Goal: Information Seeking & Learning: Learn about a topic

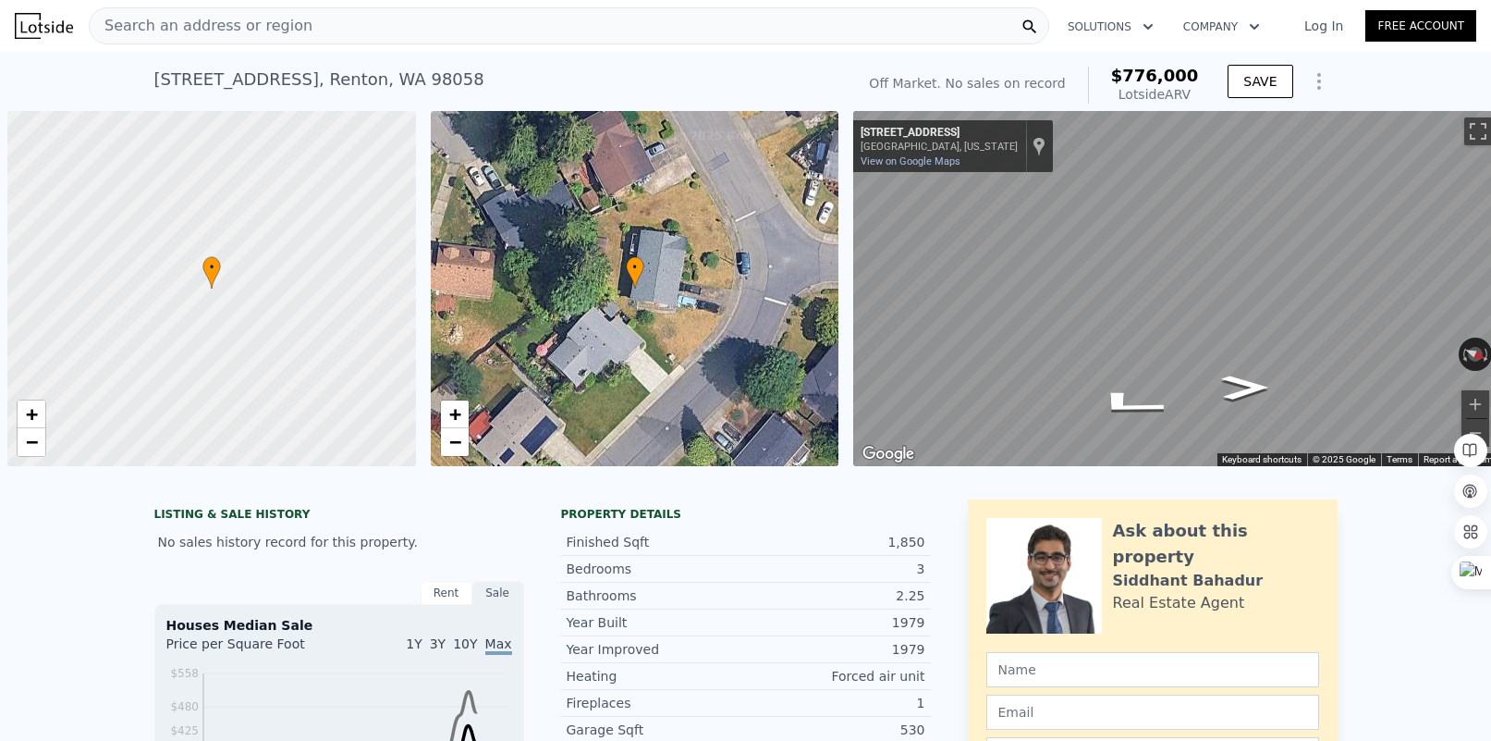
scroll to position [0, 7]
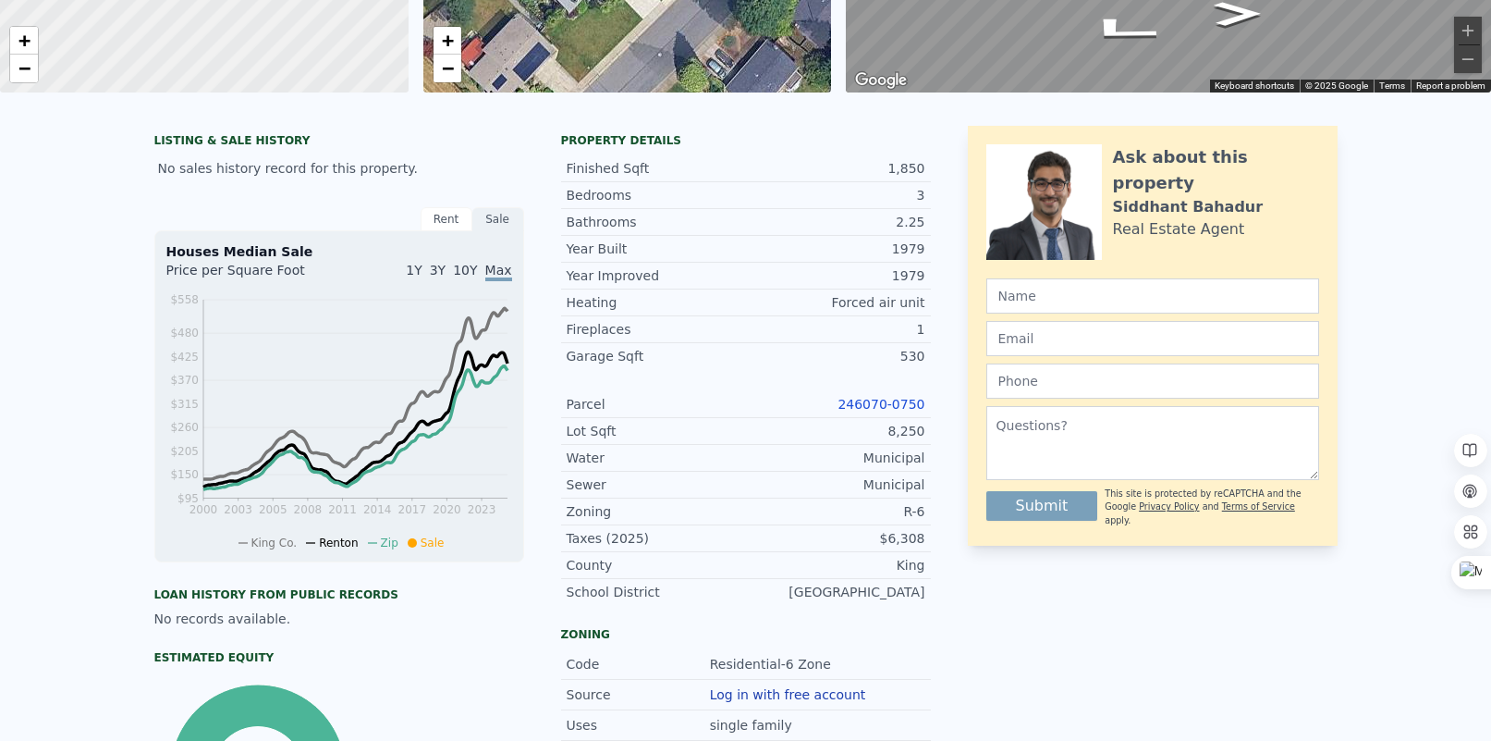
scroll to position [6, 0]
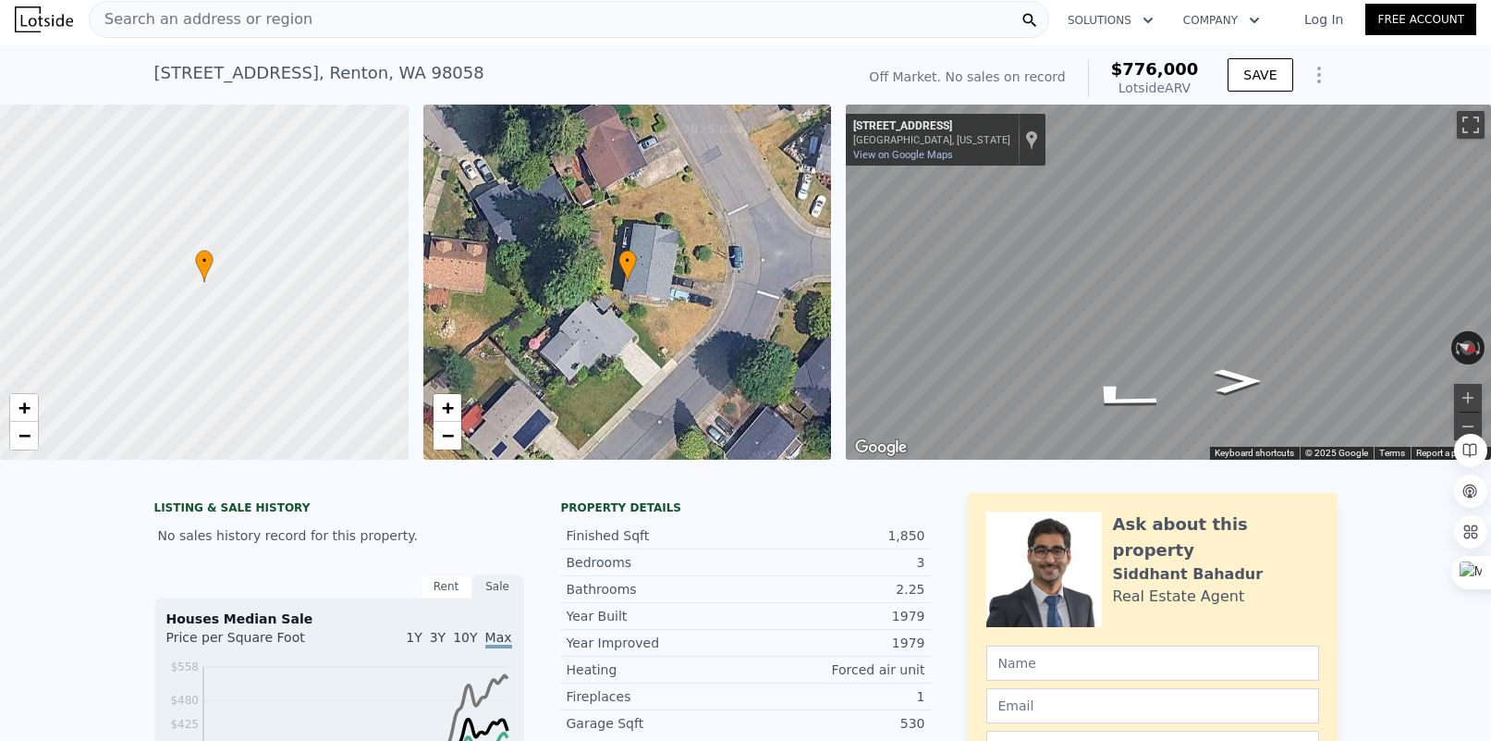
click at [288, 18] on span "Search an address or region" at bounding box center [201, 19] width 223 height 22
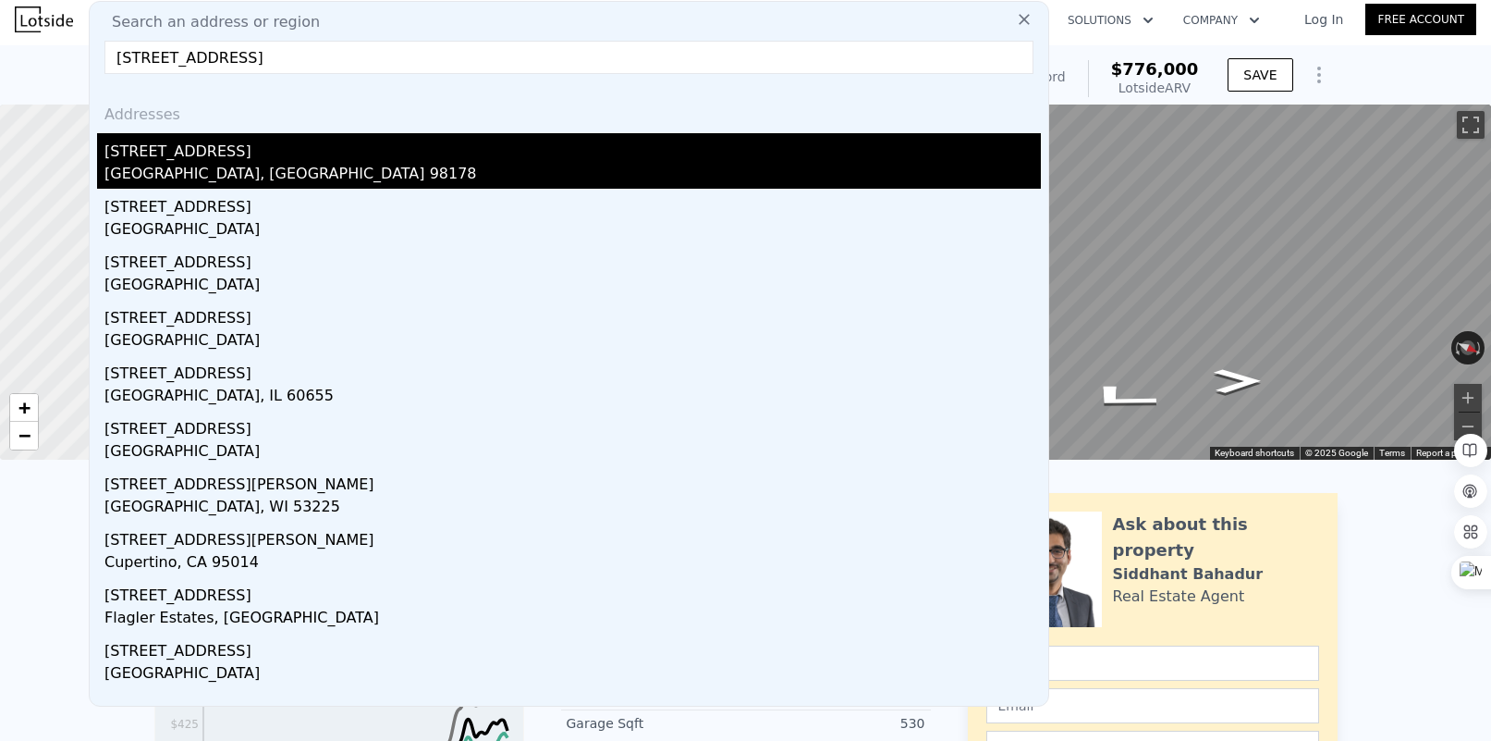
type input "[STREET_ADDRESS]"
click at [239, 152] on div "[STREET_ADDRESS]" at bounding box center [572, 148] width 937 height 30
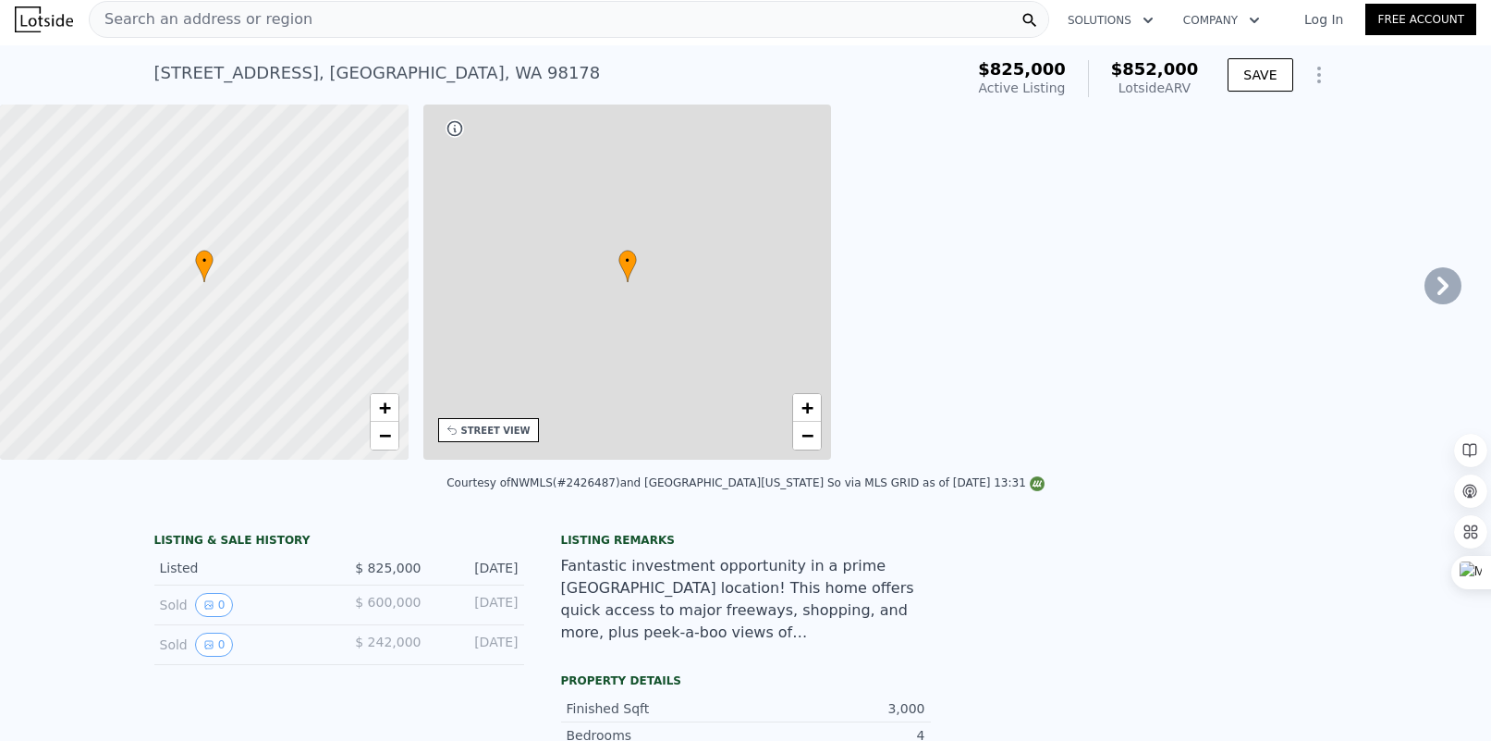
type input "5"
type input "1.75"
type input "3.25"
type input "2180"
type input "3140"
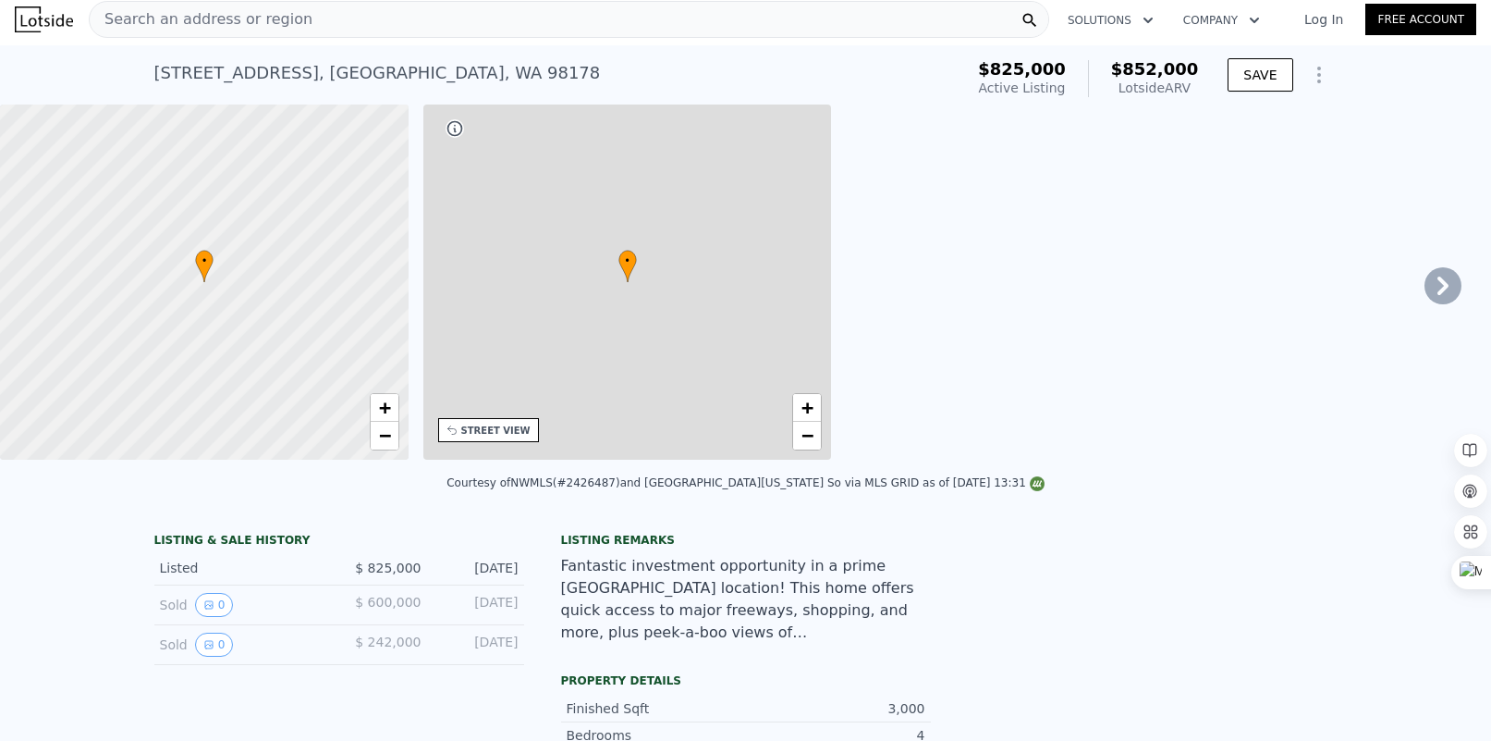
type input "5375"
type input "12484"
type input "$ 852,000"
type input "6"
type input "-$ 96,202"
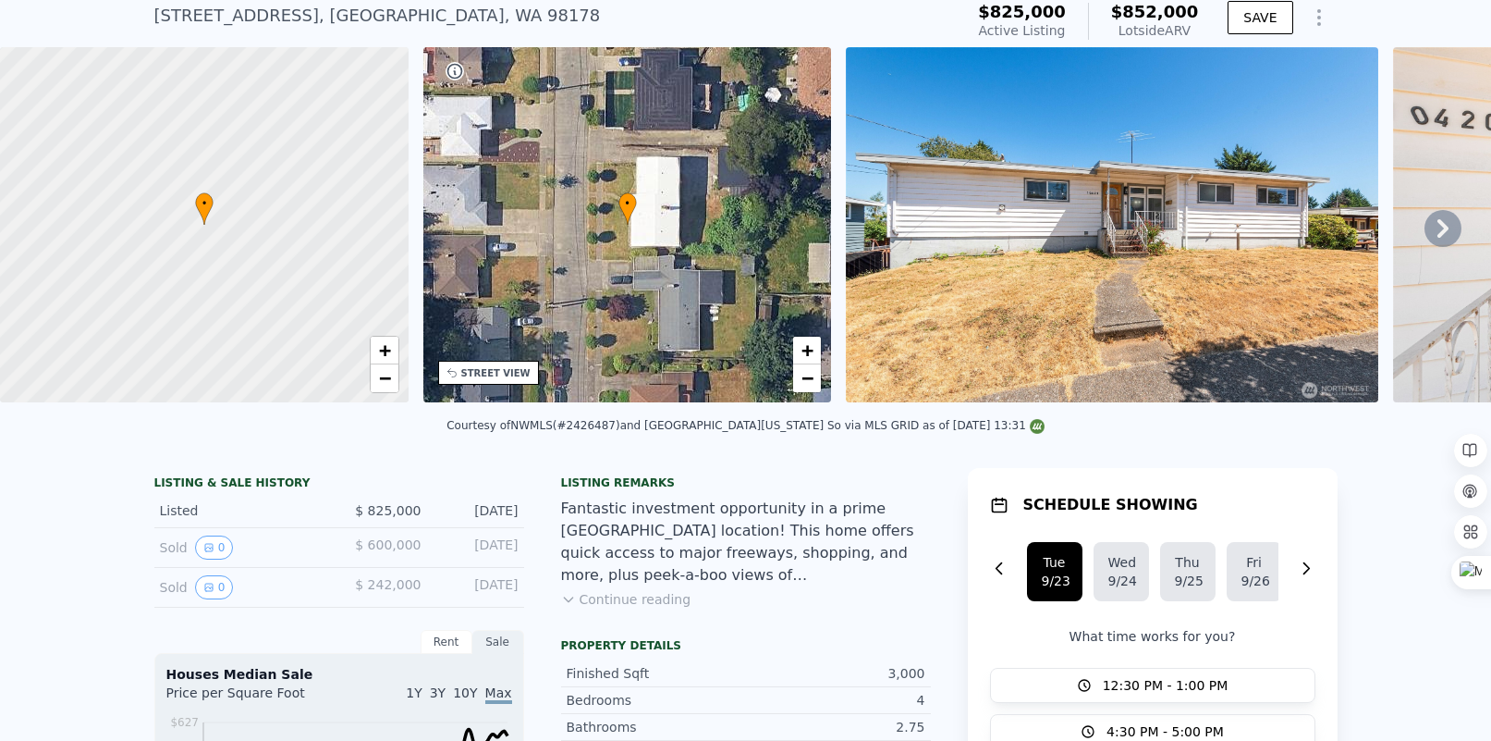
scroll to position [6, 0]
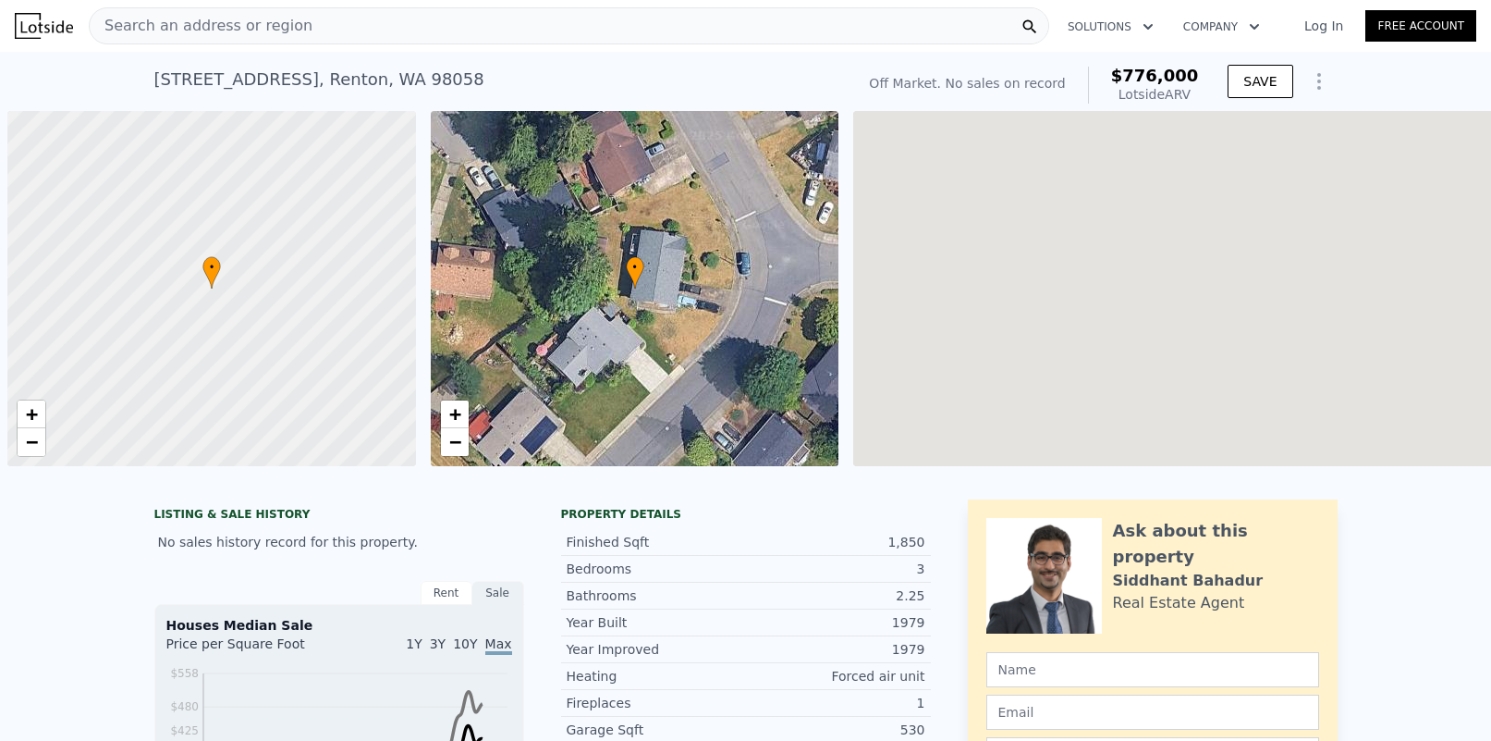
scroll to position [0, 7]
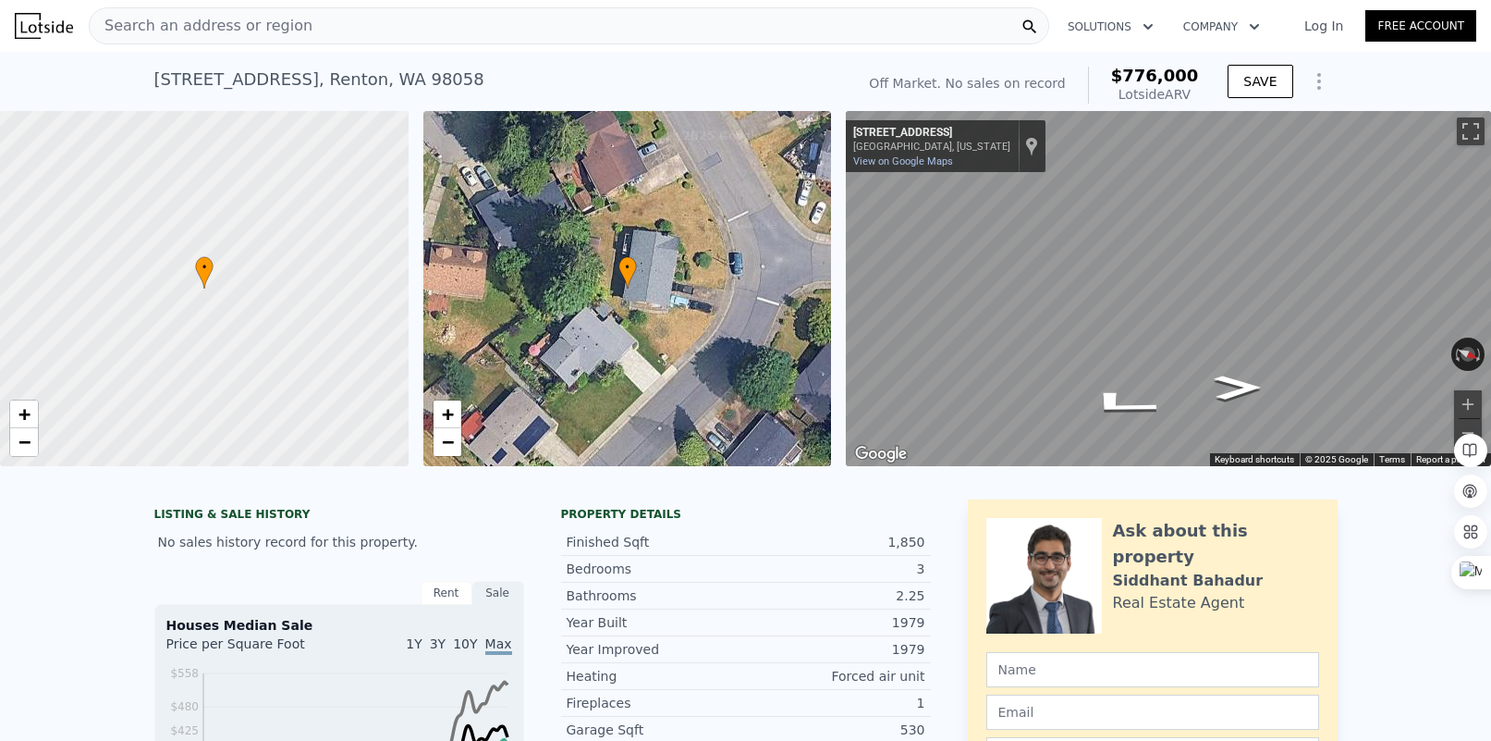
drag, startPoint x: 1118, startPoint y: 81, endPoint x: 1206, endPoint y: 92, distance: 88.4
click at [1206, 92] on div "Off Market. No sales on record $776,000 Lotside ARV" at bounding box center [1034, 85] width 344 height 52
click at [763, 68] on div "12918 SE 160th St , Renton , WA 98058 No sales on record (~ARV $776k )" at bounding box center [500, 85] width 693 height 52
drag, startPoint x: 153, startPoint y: 76, endPoint x: 459, endPoint y: 90, distance: 305.4
click at [470, 92] on div "12918 SE 160th St , Renton , WA 98058 No sales on record (~ARV $776k )" at bounding box center [500, 85] width 693 height 52
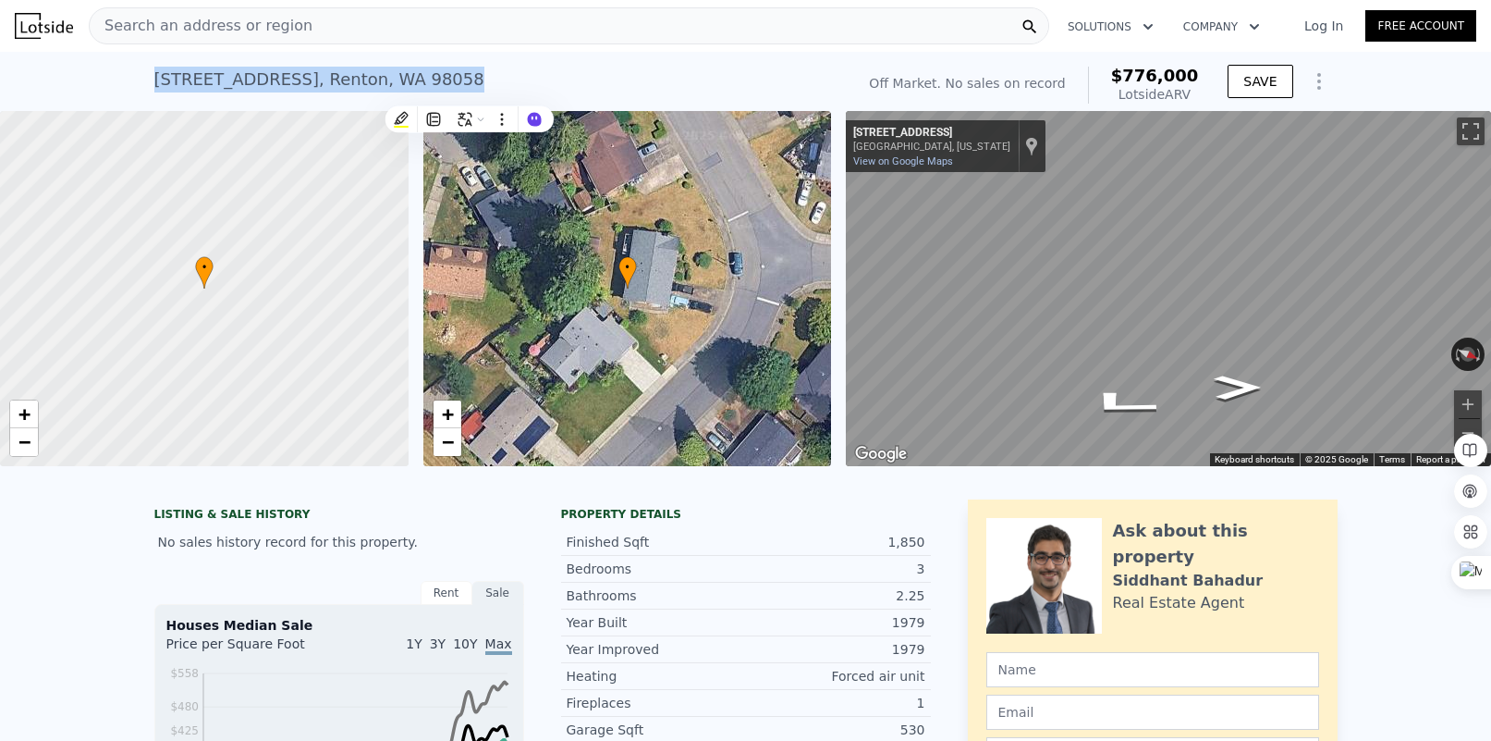
type input "5"
type input "1.75"
type input "3.25"
type input "2180"
type input "3140"
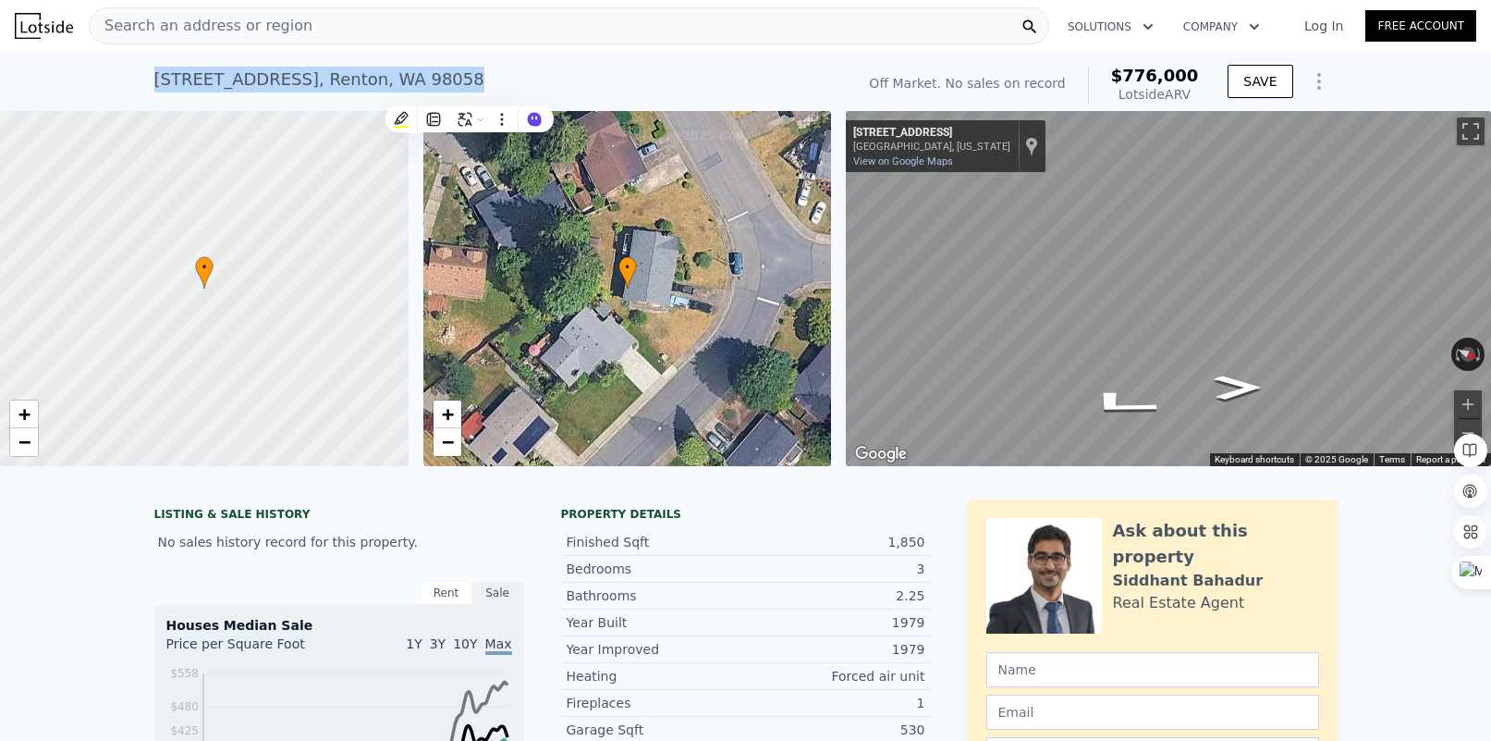
type input "5375"
type input "12484"
type input "$ 852,000"
type input "6"
type input "-$ 96,202"
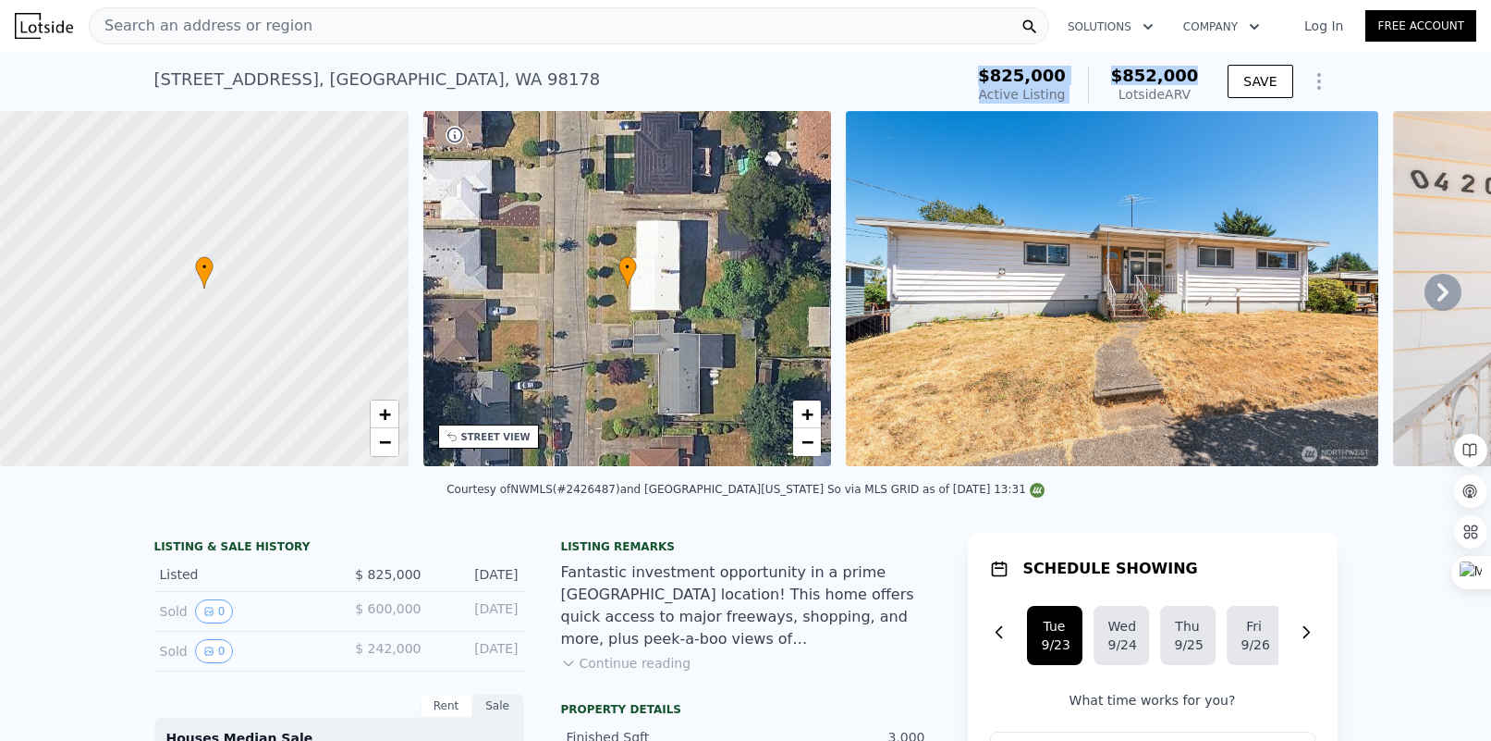
drag, startPoint x: 1206, startPoint y: 81, endPoint x: 983, endPoint y: 80, distance: 222.8
click at [983, 80] on div "10420 59th Ave S , Seattle , WA 98178 Active at $825k (~ARV $852k ) $825,000 Ac…" at bounding box center [745, 85] width 1183 height 52
click at [882, 68] on div "10420 59th Ave S , Seattle , WA 98178 Active at $825k (~ARV $852k )" at bounding box center [555, 85] width 803 height 52
drag, startPoint x: 1196, startPoint y: 101, endPoint x: 1114, endPoint y: 79, distance: 85.2
click at [1115, 79] on div "$852,000 Lotside ARV" at bounding box center [1143, 85] width 111 height 37
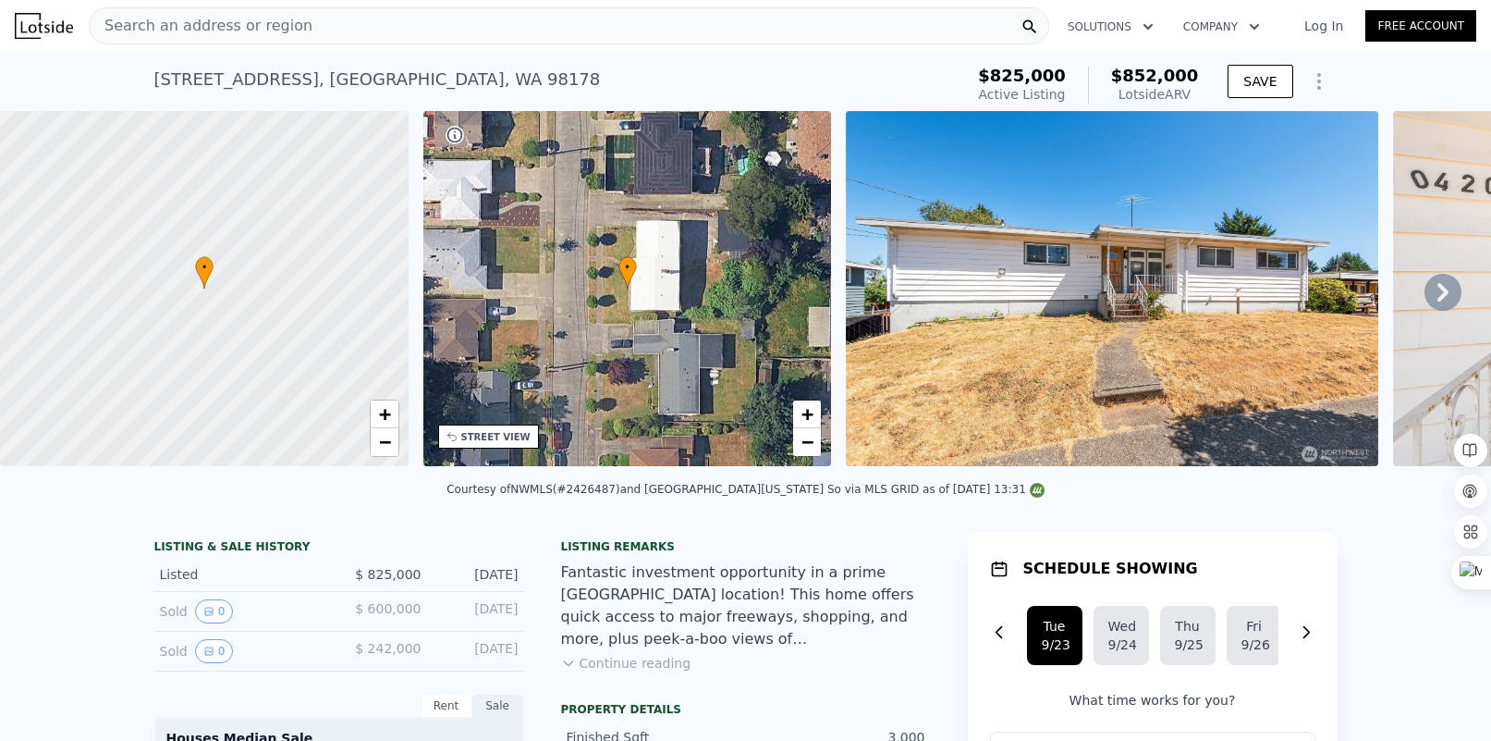
click at [663, 80] on div "10420 59th Ave S , Seattle , WA 98178 Active at $825k (~ARV $852k )" at bounding box center [555, 85] width 803 height 52
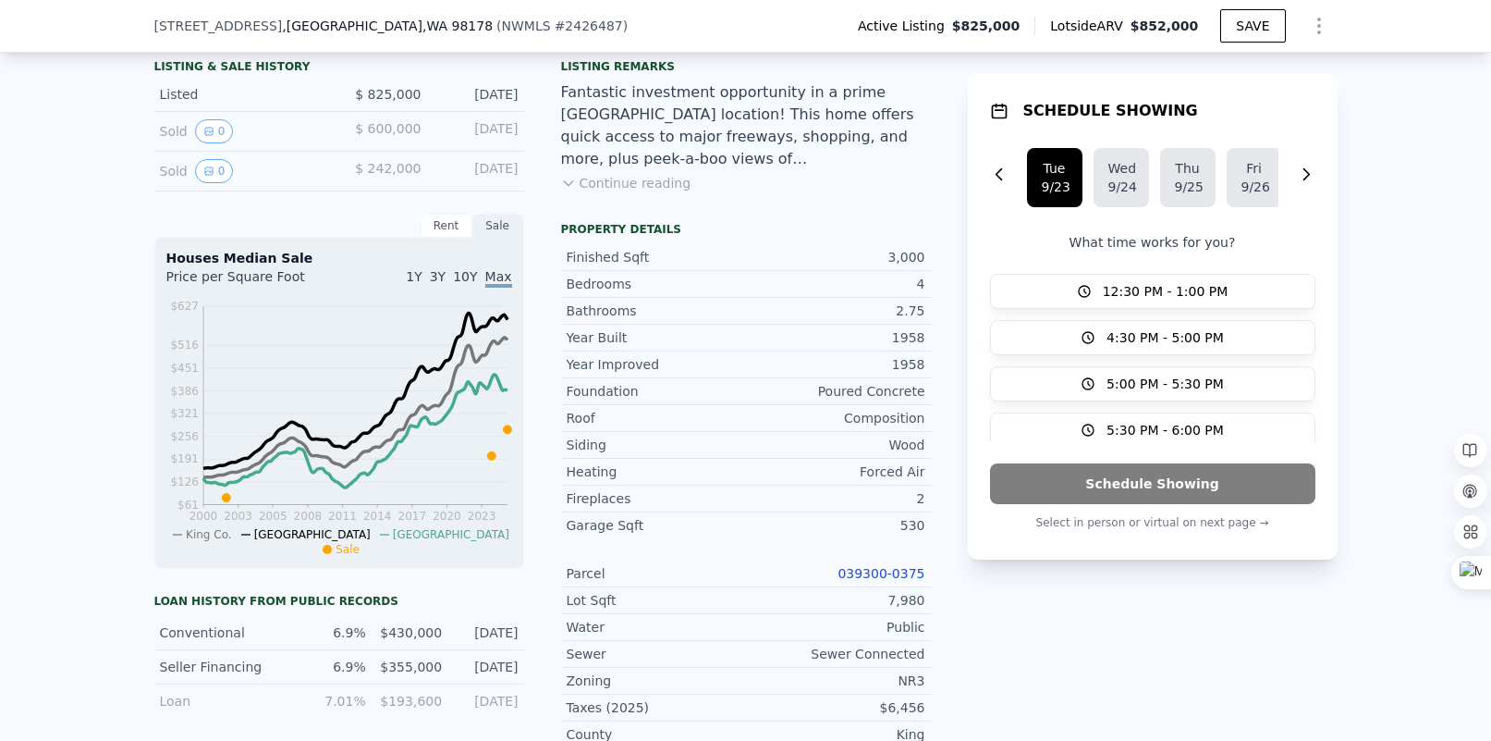
scroll to position [500, 0]
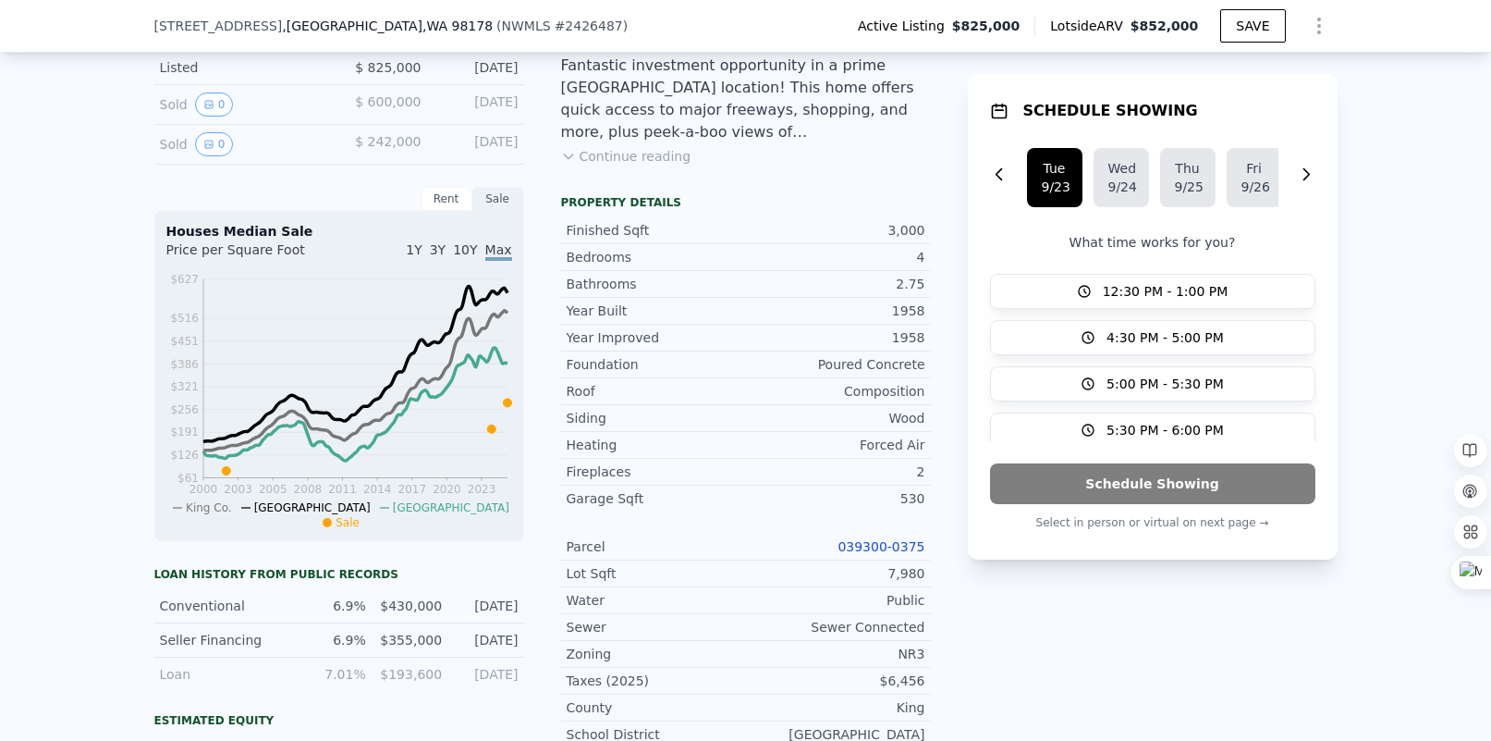
click at [618, 153] on button "Continue reading" at bounding box center [626, 156] width 130 height 18
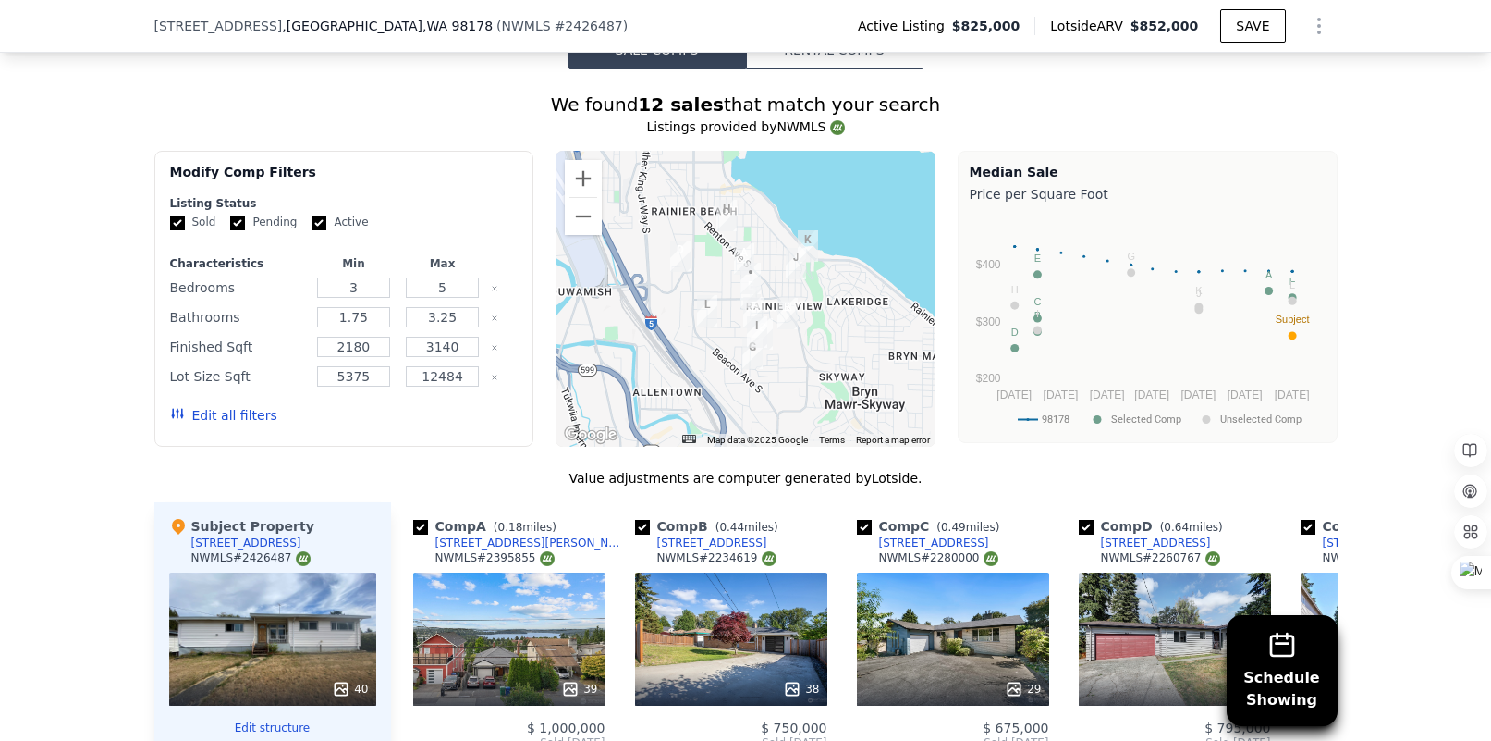
scroll to position [1857, 0]
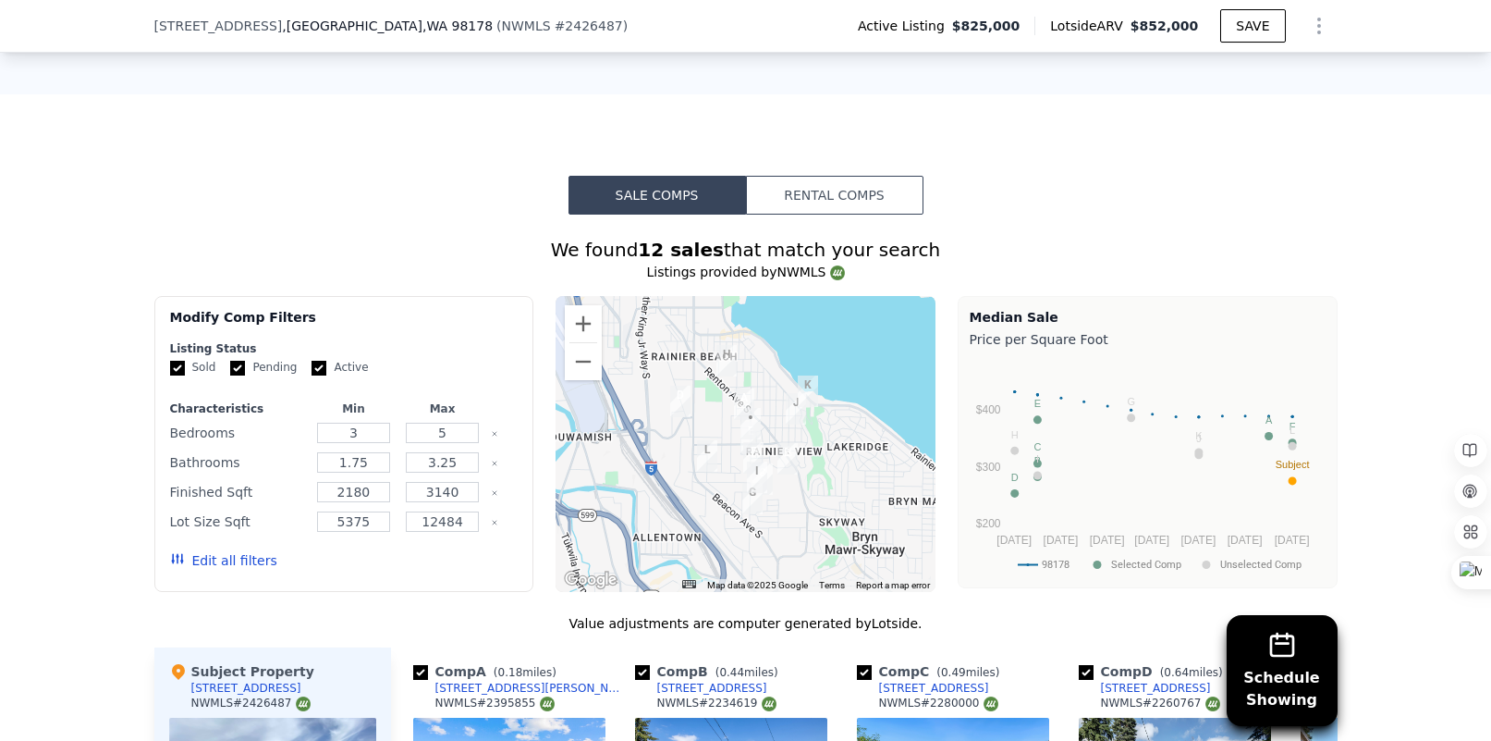
type input "3"
type input "1.5"
type input "2.5"
type input "1330"
type input "1984"
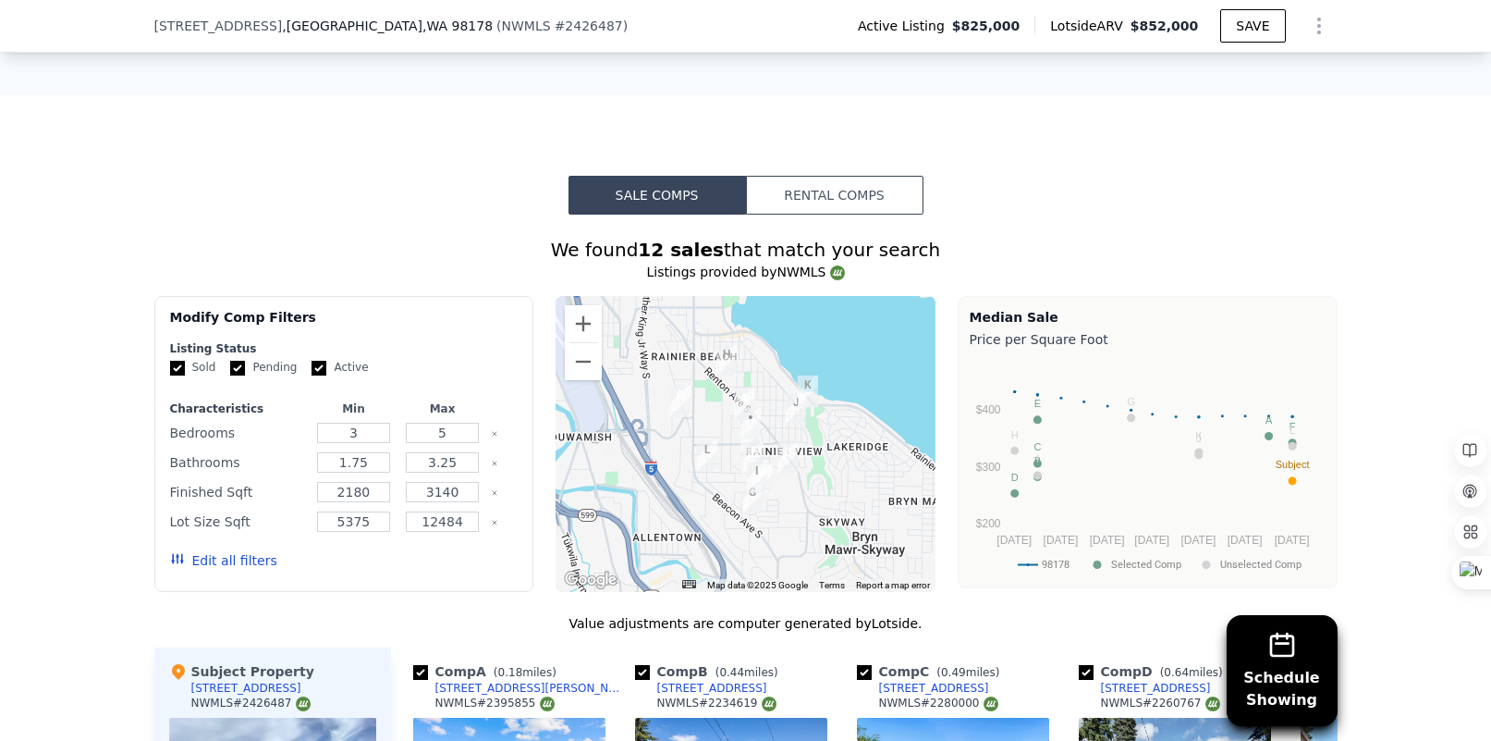
type input "7200"
type input "12781"
type input "$ 776,000"
type input "5"
type input "$ 30,000"
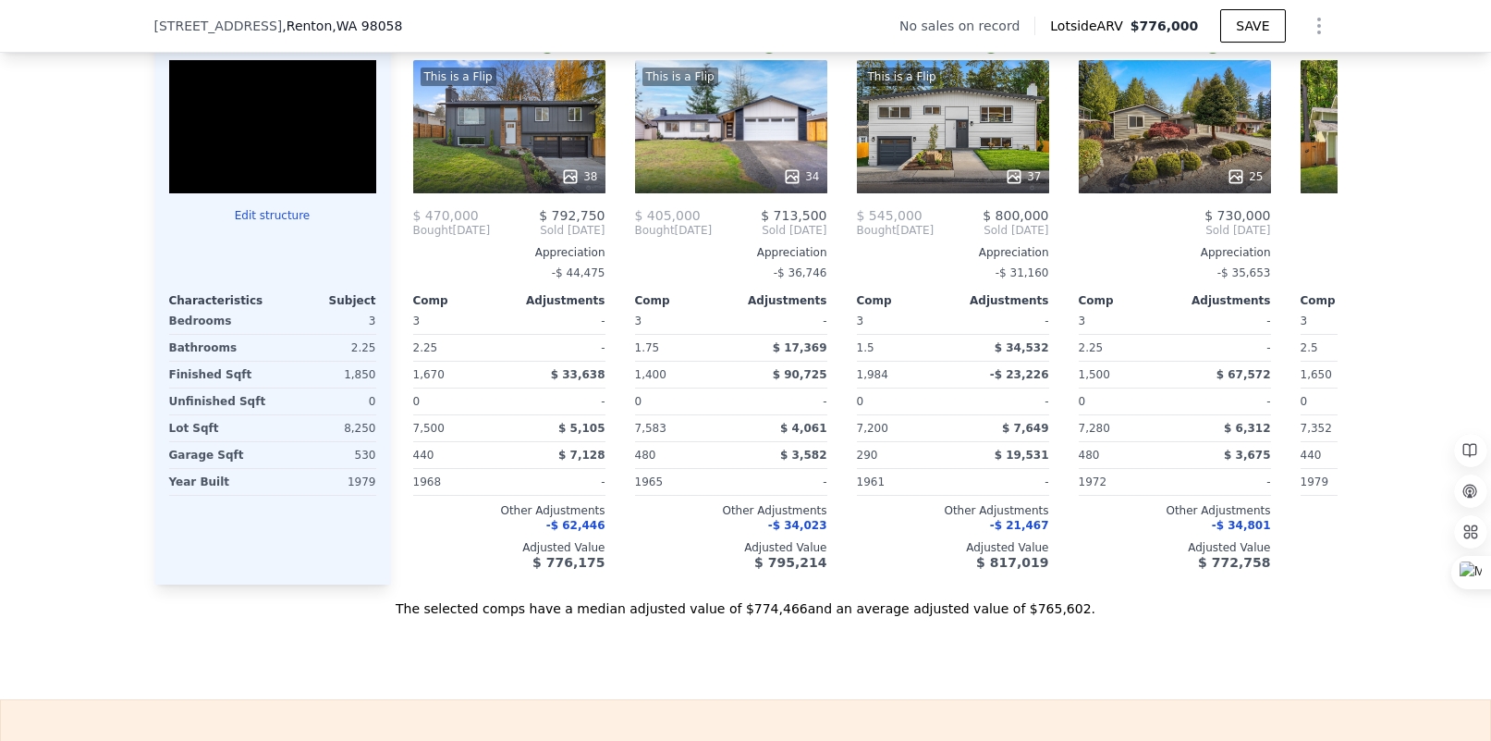
scroll to position [1826, 0]
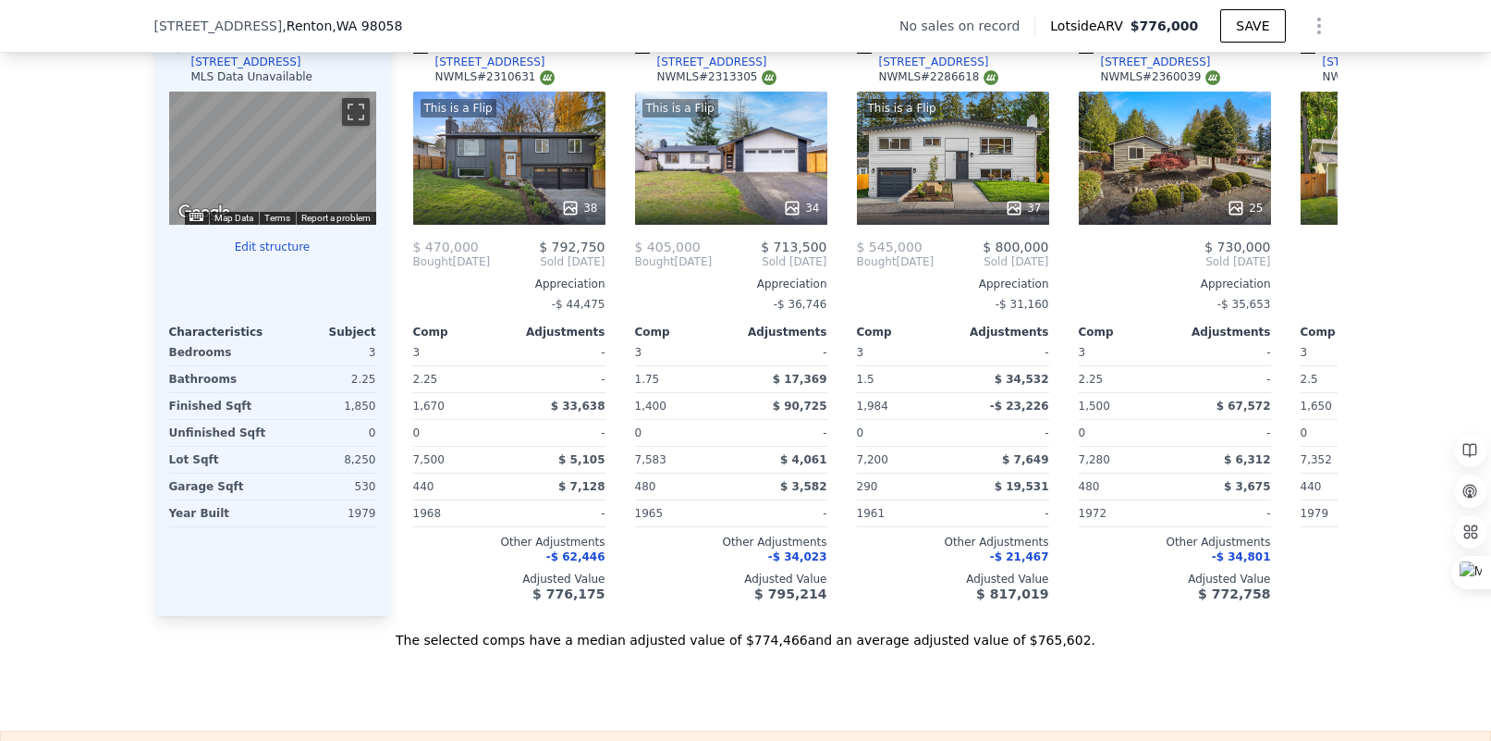
type input "5"
type input "1.75"
type input "3.25"
type input "2180"
type input "3140"
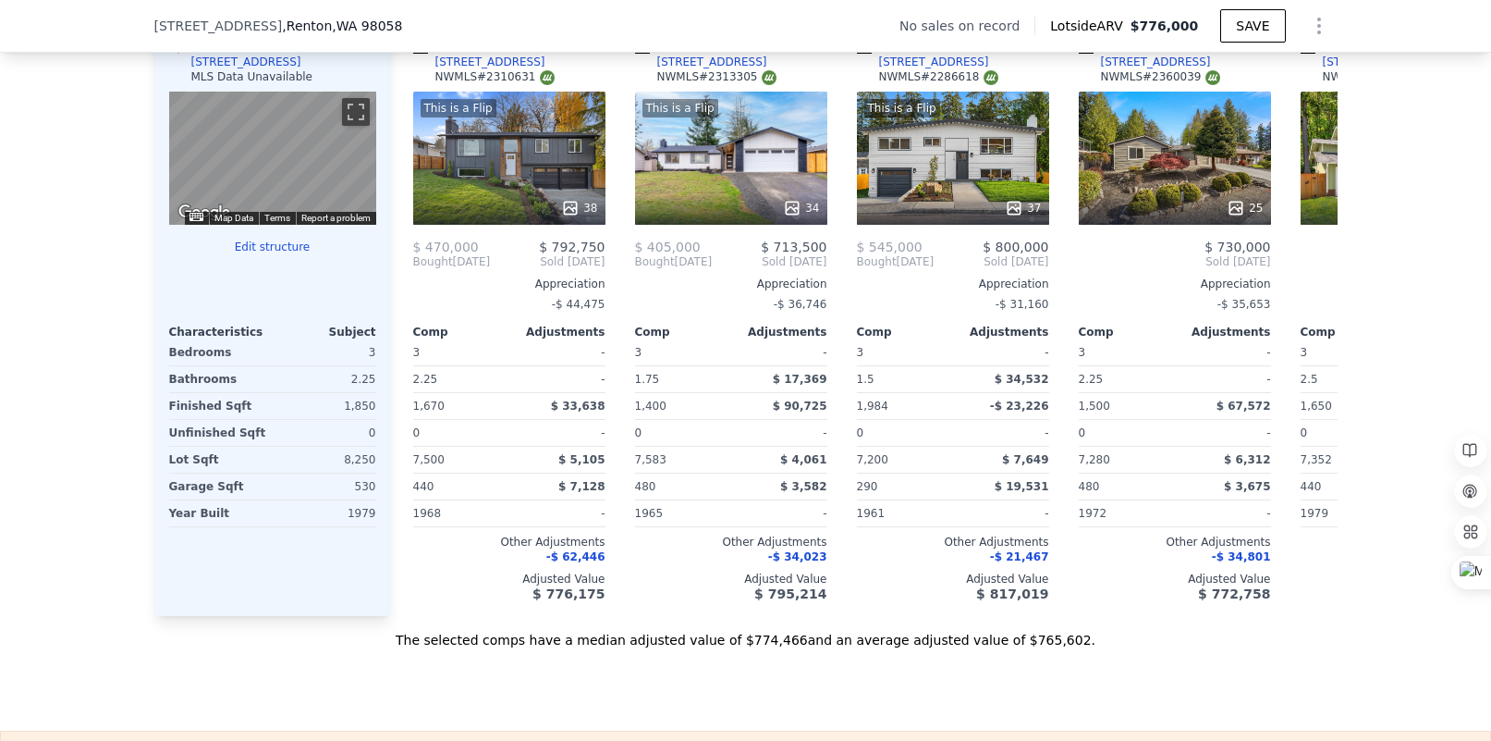
type input "5375"
type input "12484"
type input "$ 852,000"
type input "6"
type input "-$ 96,202"
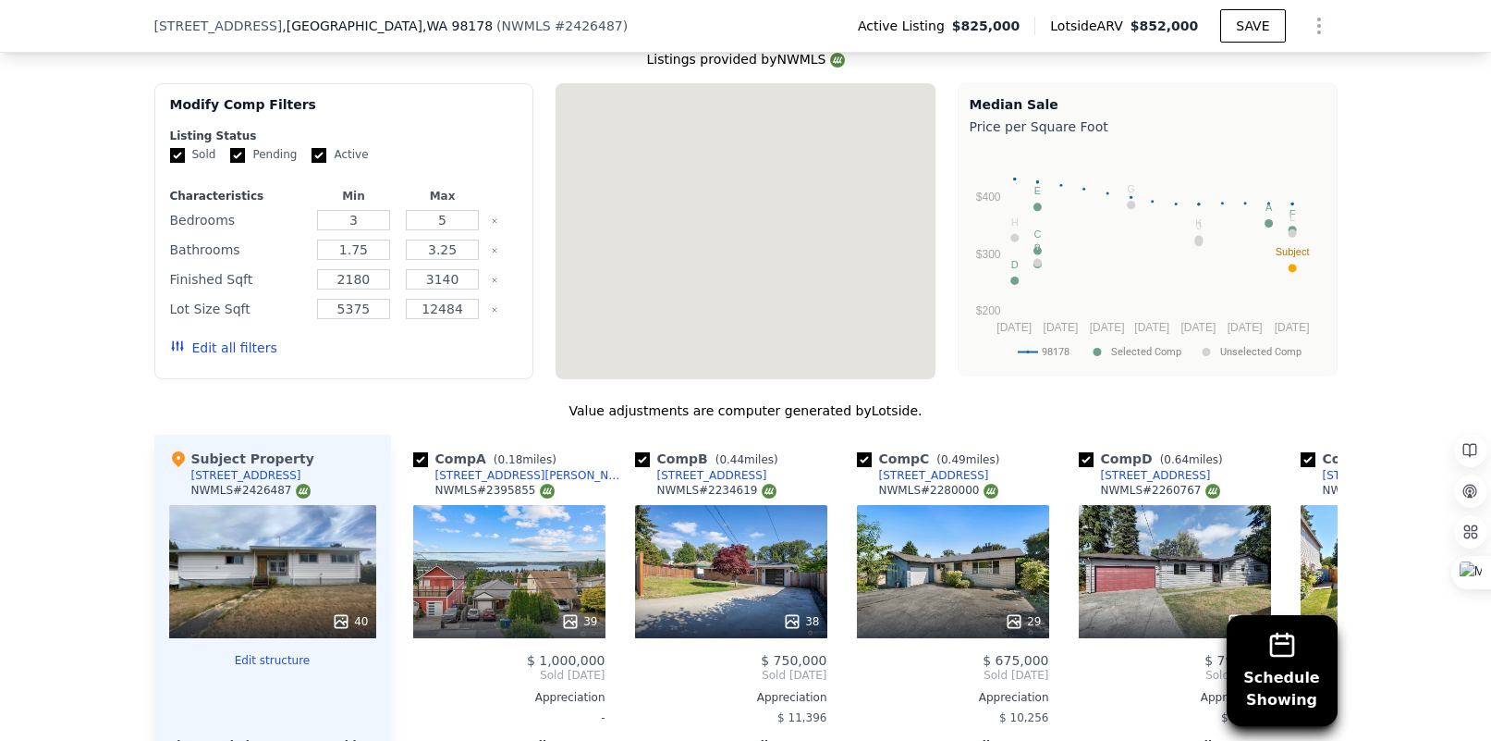
scroll to position [1857, 0]
